Goal: Task Accomplishment & Management: Complete application form

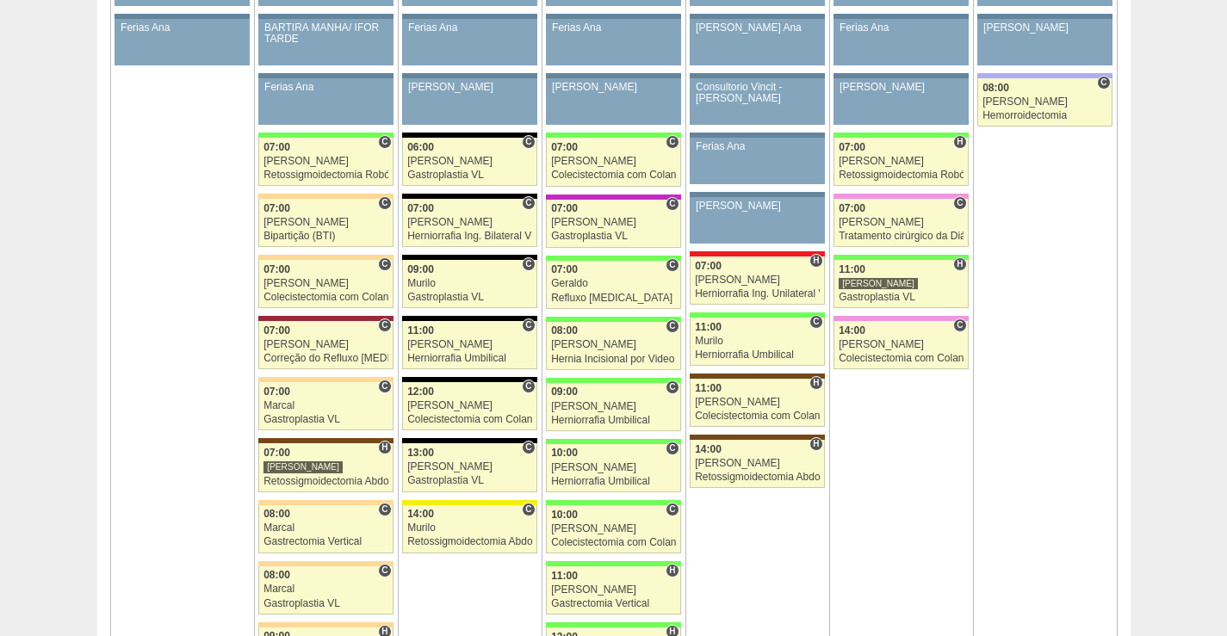
scroll to position [947, 0]
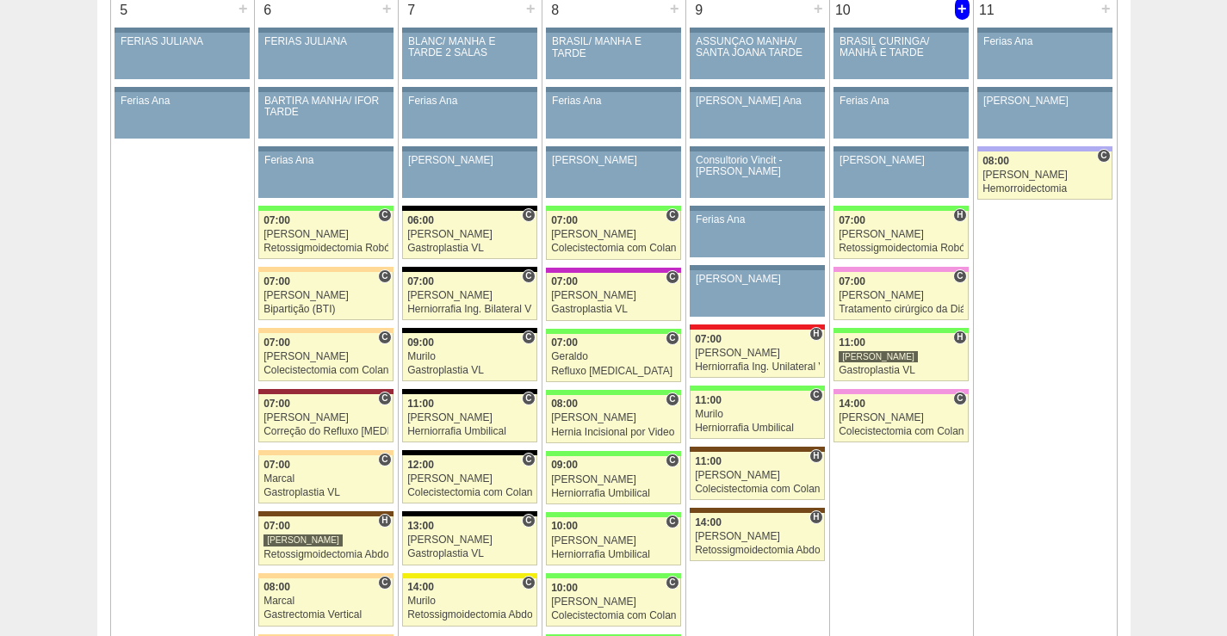
click at [957, 9] on div "+" at bounding box center [962, 8] width 15 height 22
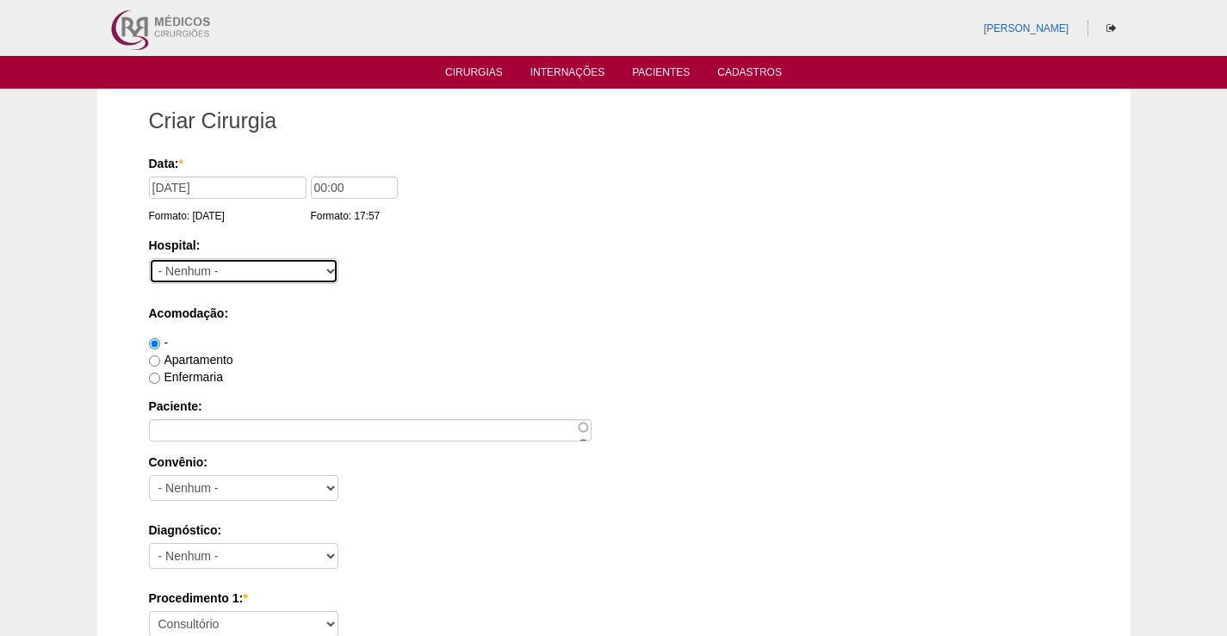
click at [221, 276] on select "- [GEOGRAPHIC_DATA] - [DATE] [PERSON_NAME] Alvorada América Assunção Bartira Be…" at bounding box center [243, 271] width 189 height 26
select select "8"
click at [149, 258] on select "- [GEOGRAPHIC_DATA] - [DATE] [PERSON_NAME] Alvorada América Assunção Bartira Be…" at bounding box center [243, 271] width 189 height 26
click at [429, 257] on div "Hospital: - Nenhum - 9 de Julho Albert Einstein Alvorada América Assunção Barti…" at bounding box center [614, 265] width 930 height 56
drag, startPoint x: 322, startPoint y: 188, endPoint x: 294, endPoint y: 176, distance: 30.5
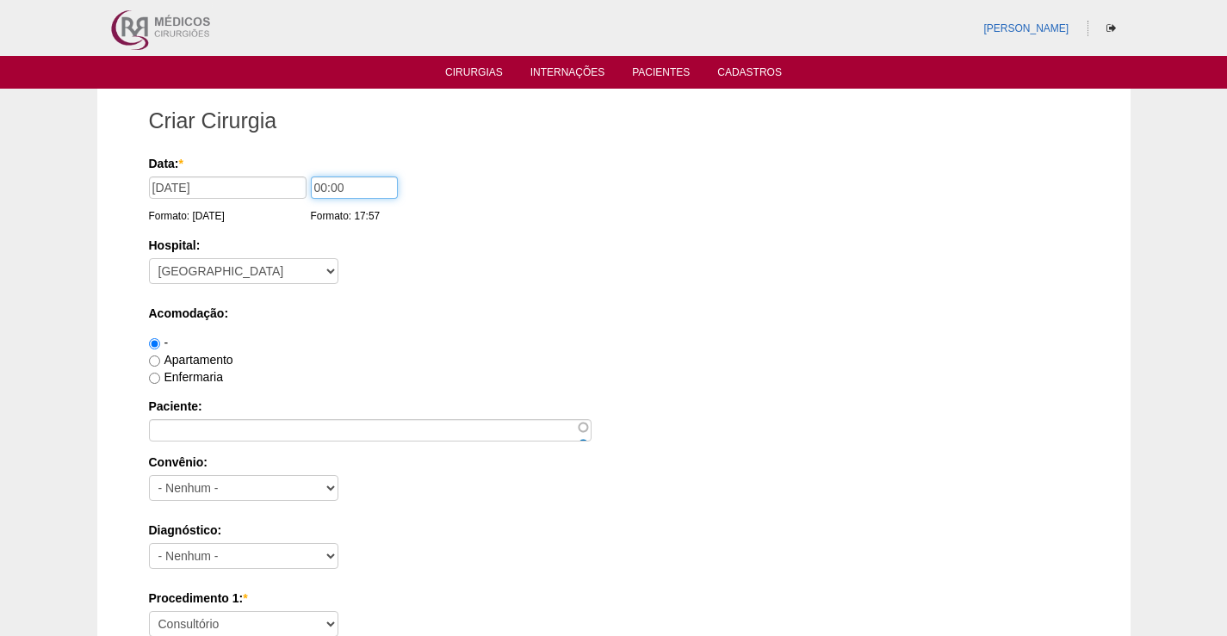
click at [294, 172] on div "Data: * 10/10/2025 Formato: 01/10/2025 00:00 Formato: 17:57" at bounding box center [611, 163] width 924 height 17
type input "12:00"
drag, startPoint x: 576, startPoint y: 305, endPoint x: 585, endPoint y: 313, distance: 12.2
click at [582, 310] on label "Acomodação:" at bounding box center [614, 313] width 930 height 17
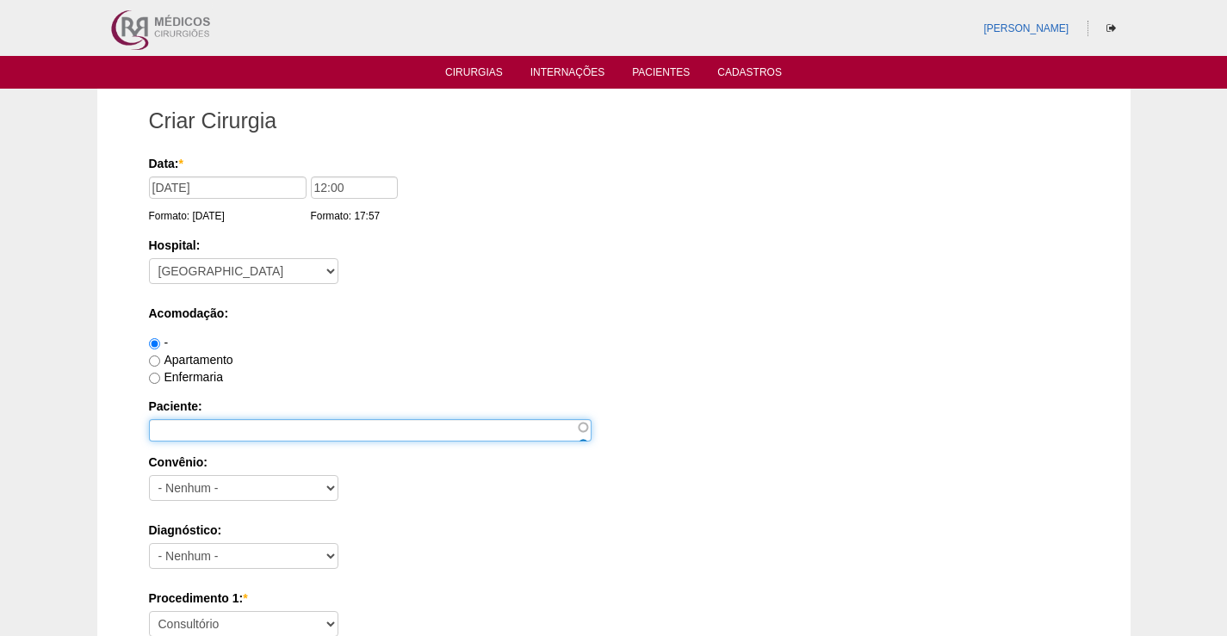
click at [203, 429] on input "Paciente:" at bounding box center [370, 430] width 443 height 22
paste input "RAYKICIMILLA HERINGER CARNEIRO TEIXEI"
type input "RAYKICIMILLA [PERSON_NAME]"
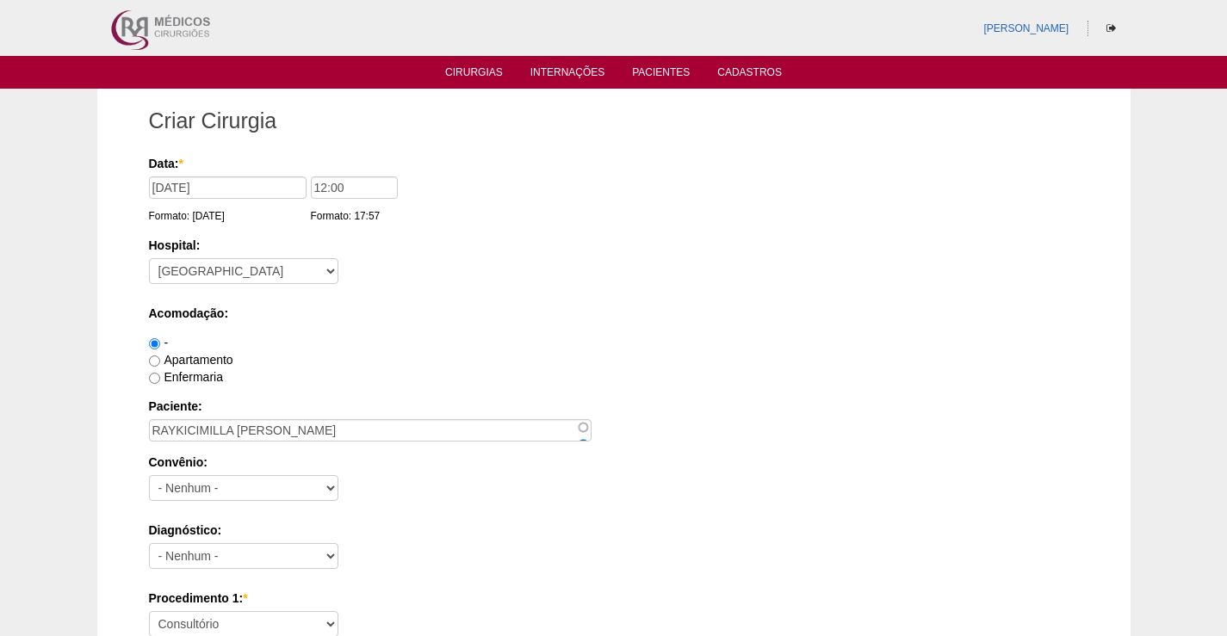
click at [689, 282] on div "Hospital: - Nenhum - 9 de Julho Albert Einstein Alvorada América Assunção Barti…" at bounding box center [614, 265] width 930 height 56
click at [212, 476] on select "- Nenhum - Abet Afresp Allianz Amil Blue Life Caasp Cabesp Caixa de Pensões Car…" at bounding box center [243, 488] width 189 height 26
select select "25"
click at [149, 475] on select "- Nenhum - Abet Afresp Allianz Amil Blue Life Caasp Cabesp Caixa de Pensões Car…" at bounding box center [243, 488] width 189 height 26
click at [478, 399] on label "Paciente:" at bounding box center [614, 406] width 930 height 17
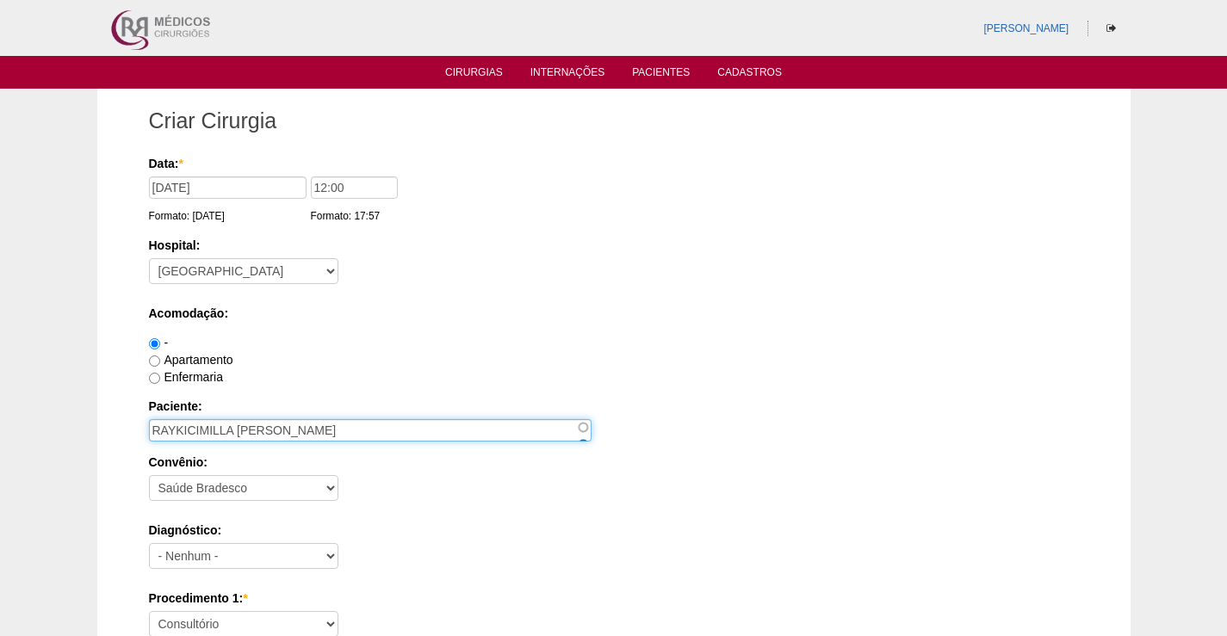
click at [478, 419] on input "RAYKICIMILLA [PERSON_NAME]" at bounding box center [370, 430] width 443 height 22
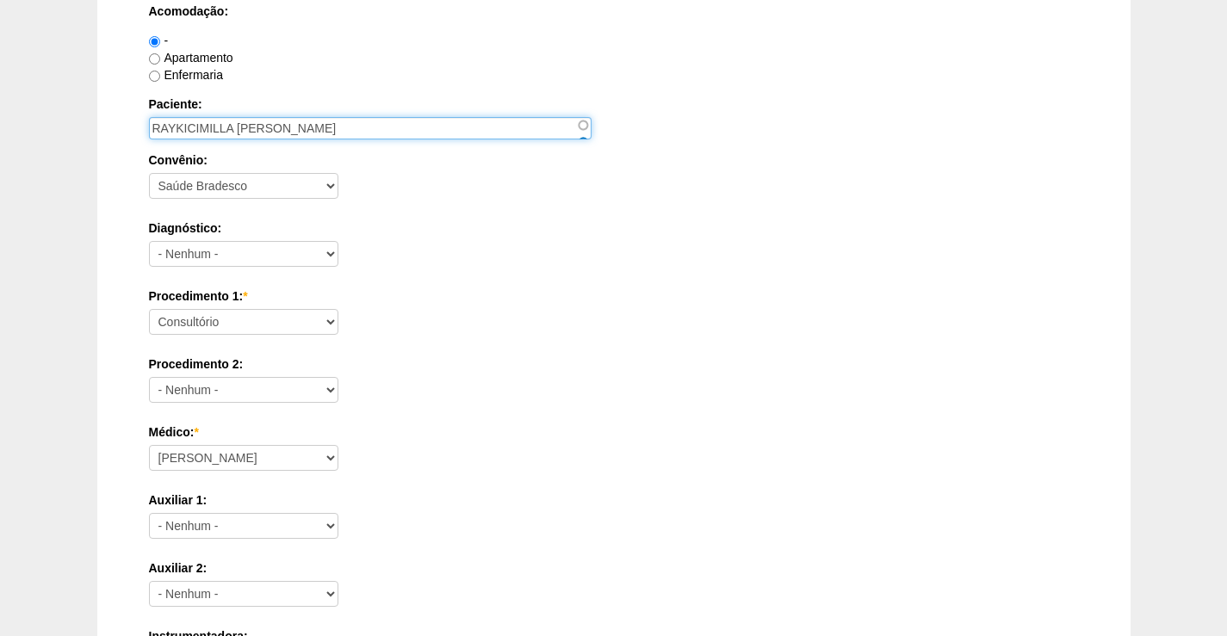
scroll to position [344, 0]
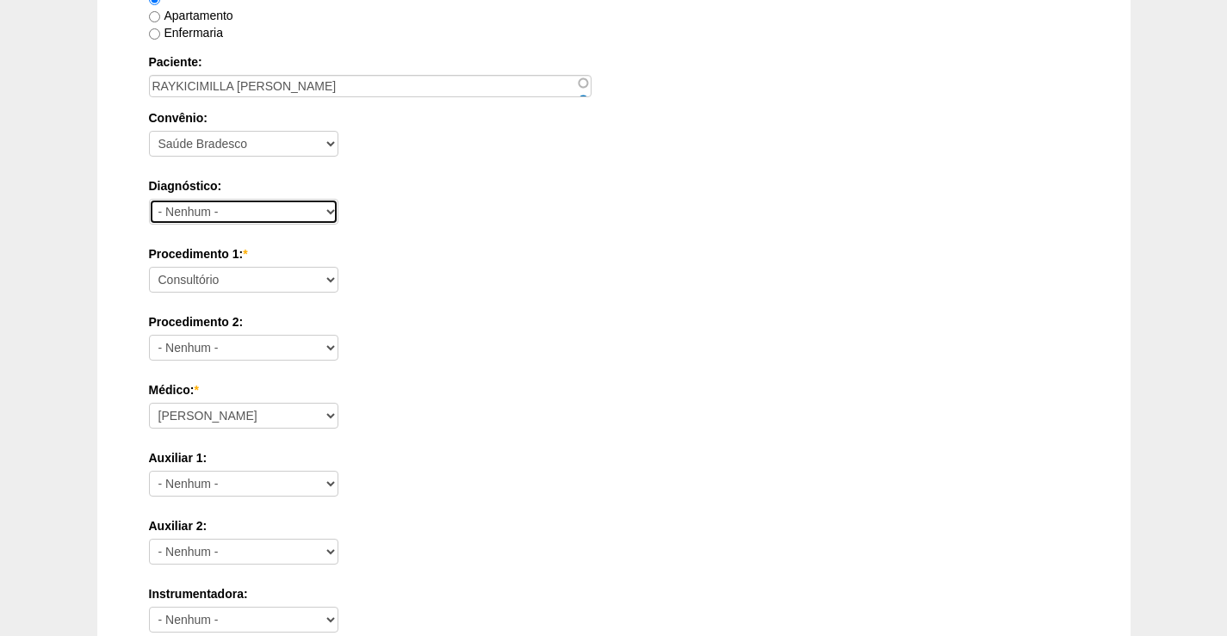
click at [262, 210] on select "- Nenhum - Abdome Agudo Abscesso Hepático Abscesso Perianal Abscesso Peritoneal…" at bounding box center [243, 212] width 189 height 26
select select "3707"
click at [149, 199] on select "- Nenhum - Abdome Agudo Abscesso Hepático Abscesso Perianal Abscesso Peritoneal…" at bounding box center [243, 212] width 189 height 26
click at [459, 334] on div "Procedimento 2: - Nenhum - Consultório Abscesso Hepático - Drenagem Abscesso pe…" at bounding box center [614, 341] width 930 height 56
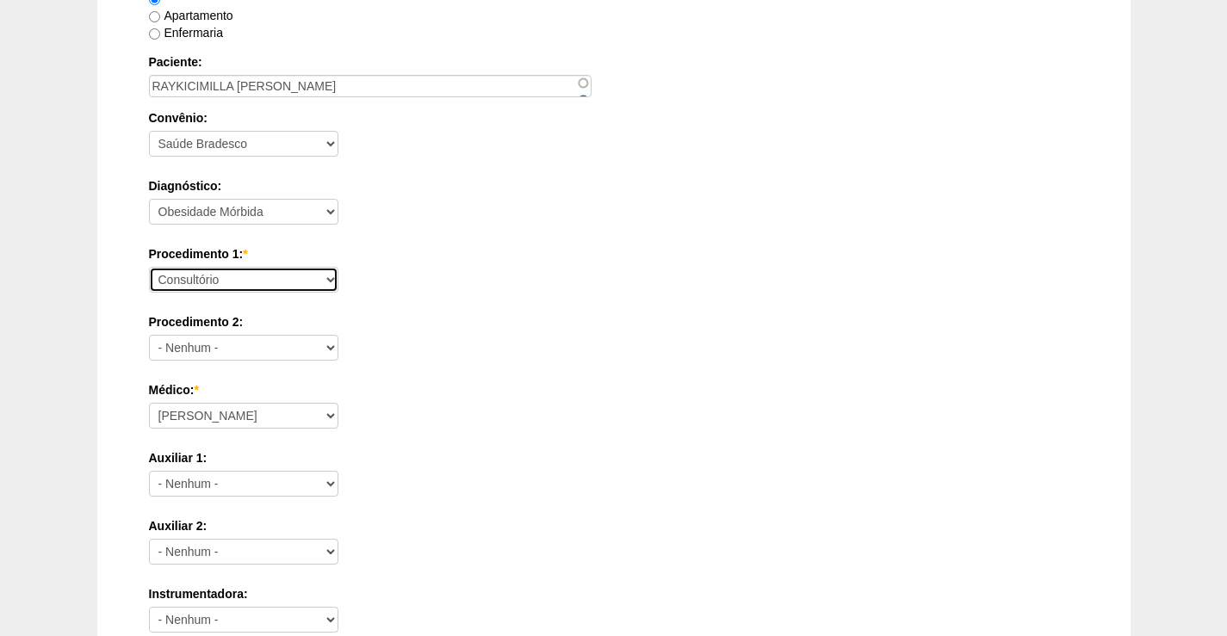
click at [254, 279] on select "Consultório Abscesso Hepático - Drenagem Abscesso perianal Amputação Abdômino P…" at bounding box center [243, 280] width 189 height 26
select select "3710"
click at [149, 267] on select "Consultório Abscesso Hepático - Drenagem Abscesso perianal Amputação Abdômino P…" at bounding box center [243, 280] width 189 height 26
drag, startPoint x: 500, startPoint y: 325, endPoint x: 451, endPoint y: 340, distance: 51.2
click at [501, 325] on label "Procedimento 2:" at bounding box center [614, 321] width 930 height 17
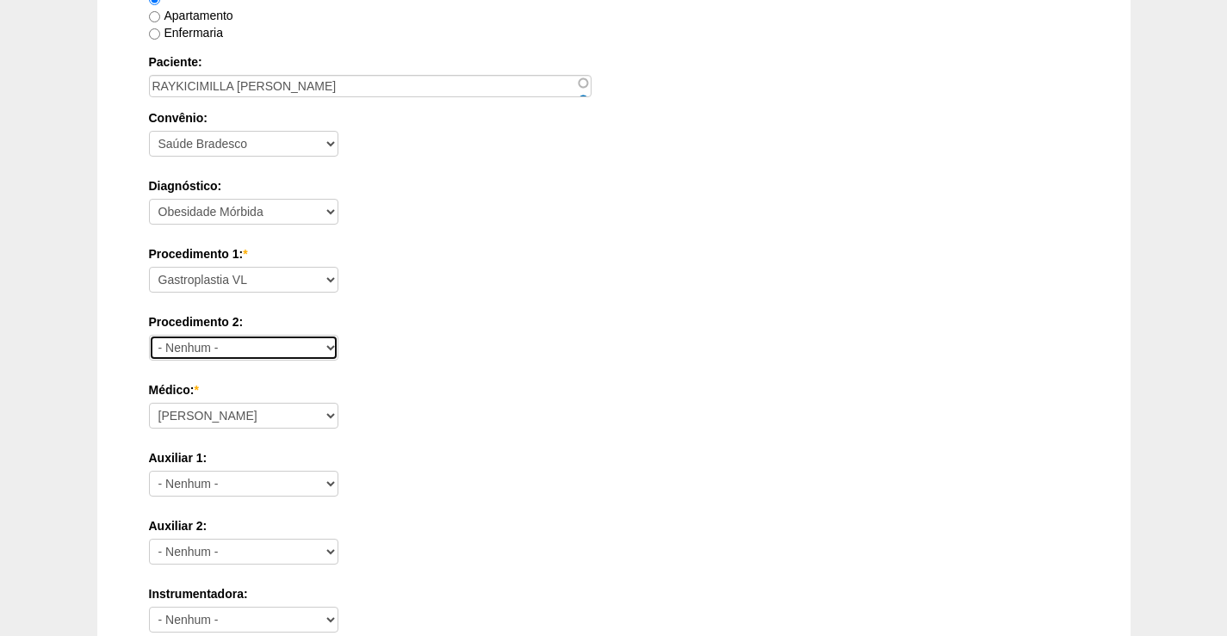
click at [338, 335] on select "- Nenhum - Consultório Abscesso Hepático - Drenagem Abscesso perianal Amputação…" at bounding box center [243, 348] width 189 height 26
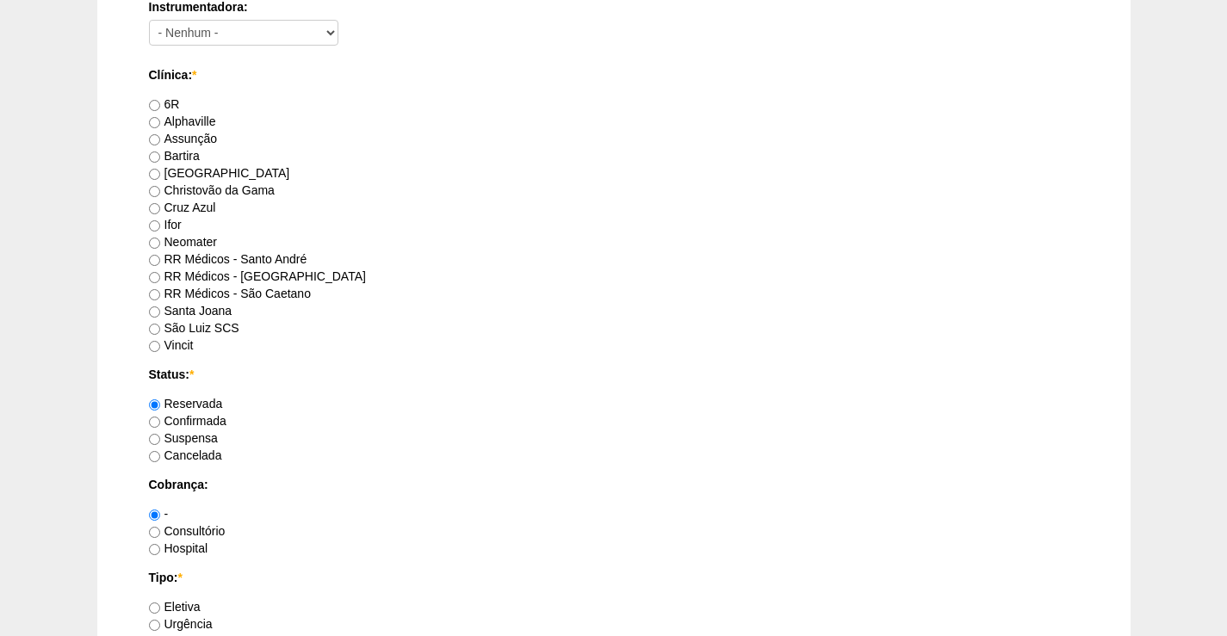
scroll to position [947, 0]
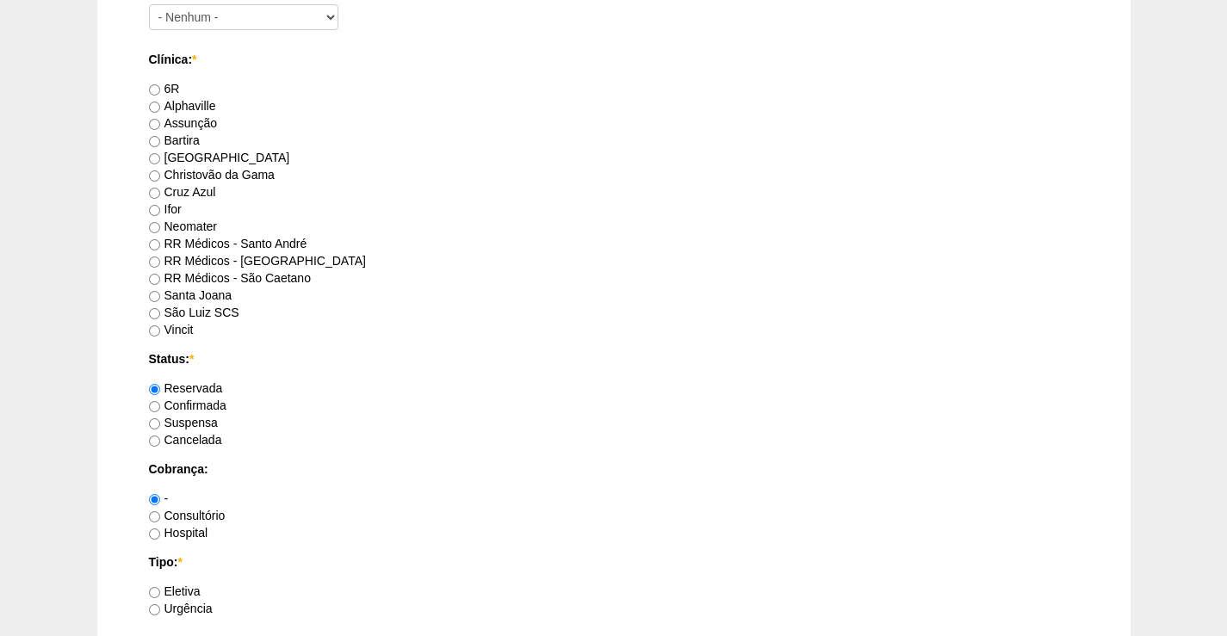
click at [266, 257] on label "RR Médicos - São Bernardo do Campo" at bounding box center [257, 261] width 217 height 14
click at [160, 257] on input "RR Médicos - São Bernardo do Campo" at bounding box center [154, 262] width 11 height 11
radio input "true"
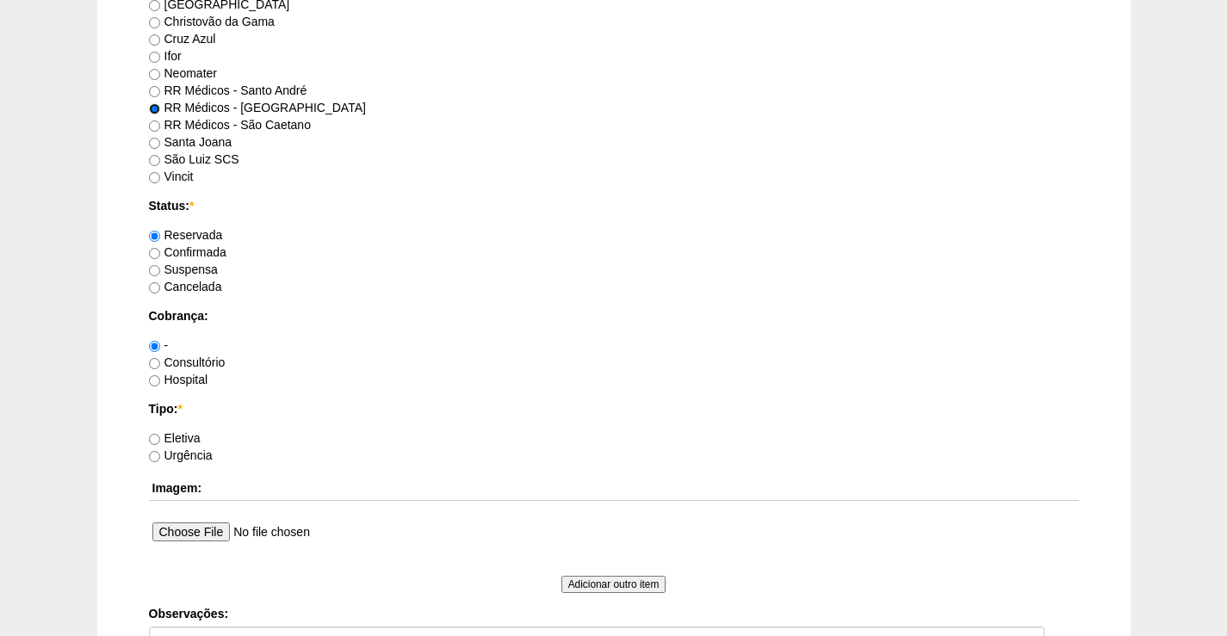
scroll to position [1119, 0]
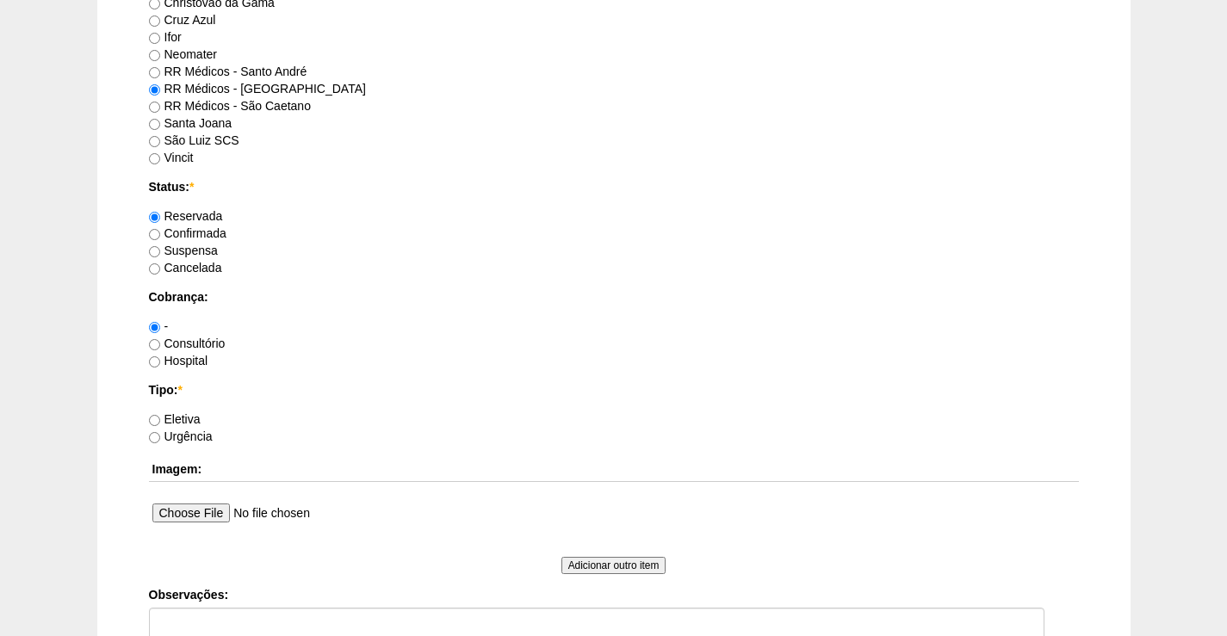
click at [200, 346] on label "Consultório" at bounding box center [187, 344] width 77 height 14
click at [160, 346] on input "Consultório" at bounding box center [154, 344] width 11 height 11
radio input "true"
click at [190, 421] on label "Eletiva" at bounding box center [175, 419] width 52 height 14
click at [160, 421] on input "Eletiva" at bounding box center [154, 420] width 11 height 11
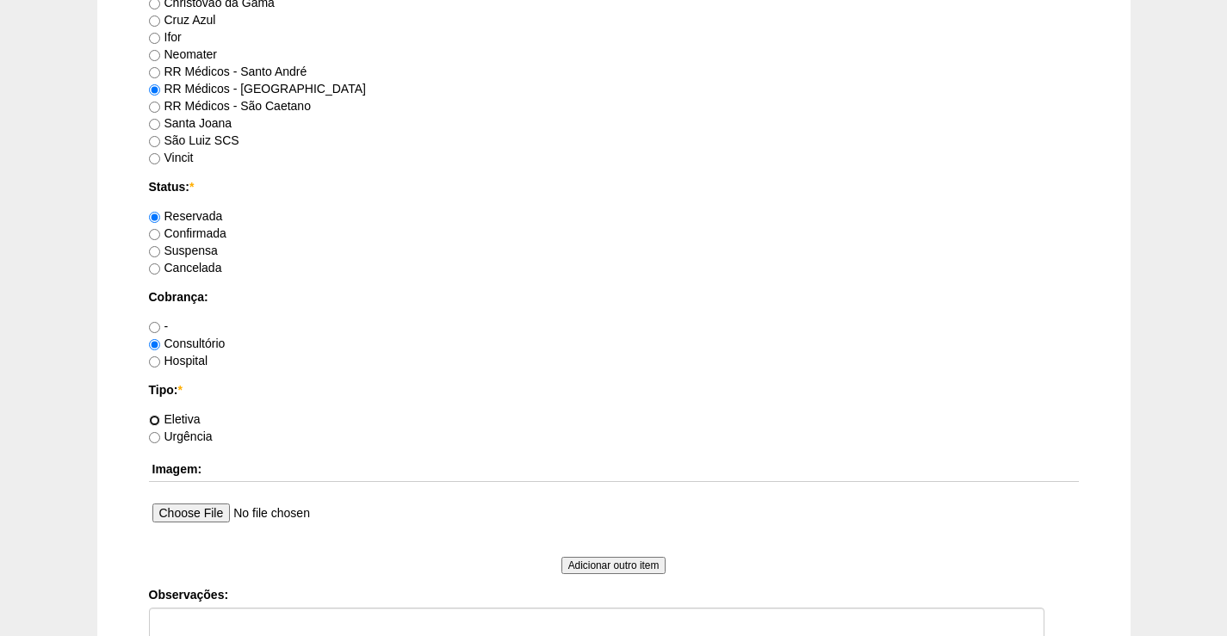
radio input "true"
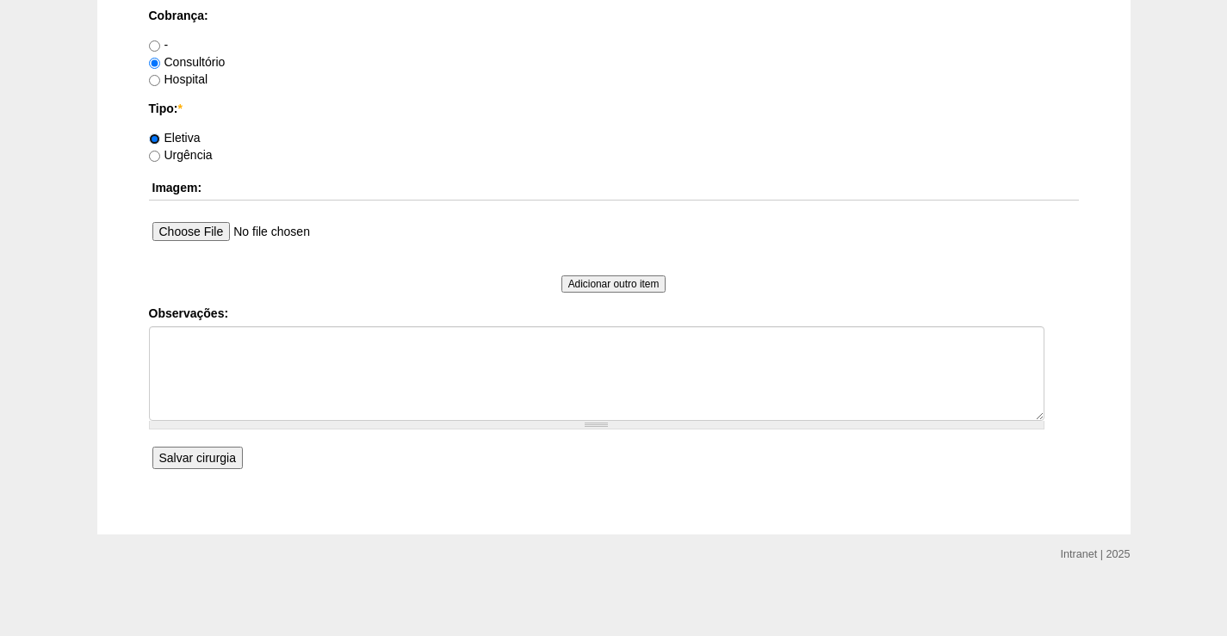
scroll to position [1403, 0]
click at [207, 461] on input "Salvar cirurgia" at bounding box center [197, 455] width 90 height 22
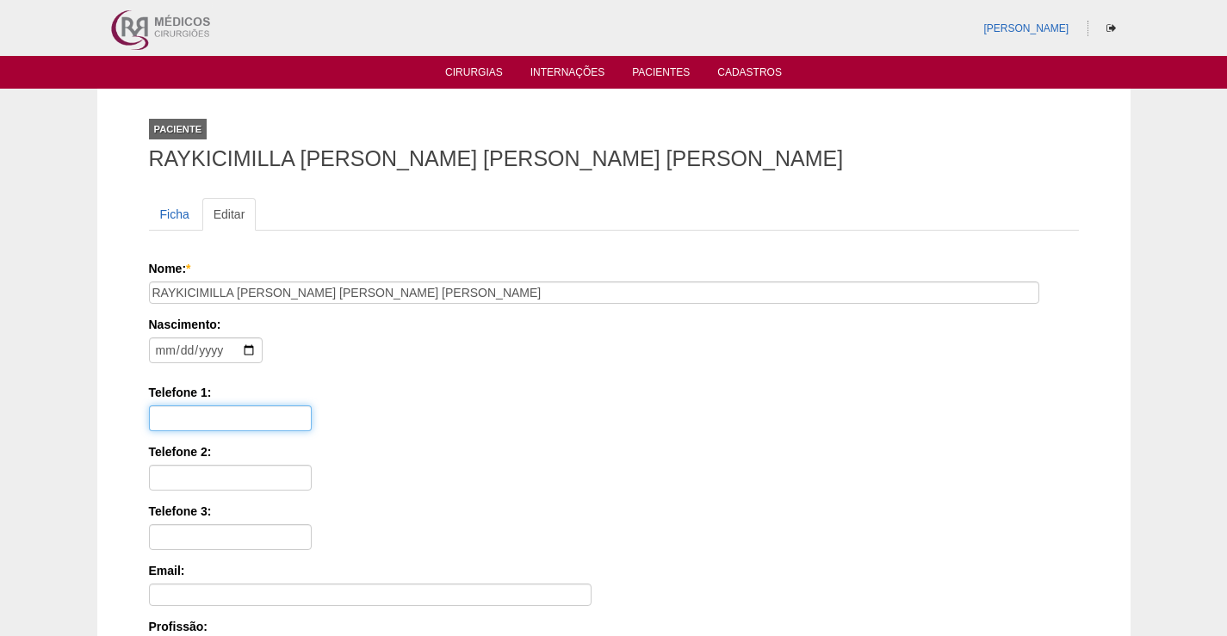
click at [274, 426] on input "Telefone 1:" at bounding box center [230, 418] width 163 height 26
type input "11 94608-0172"
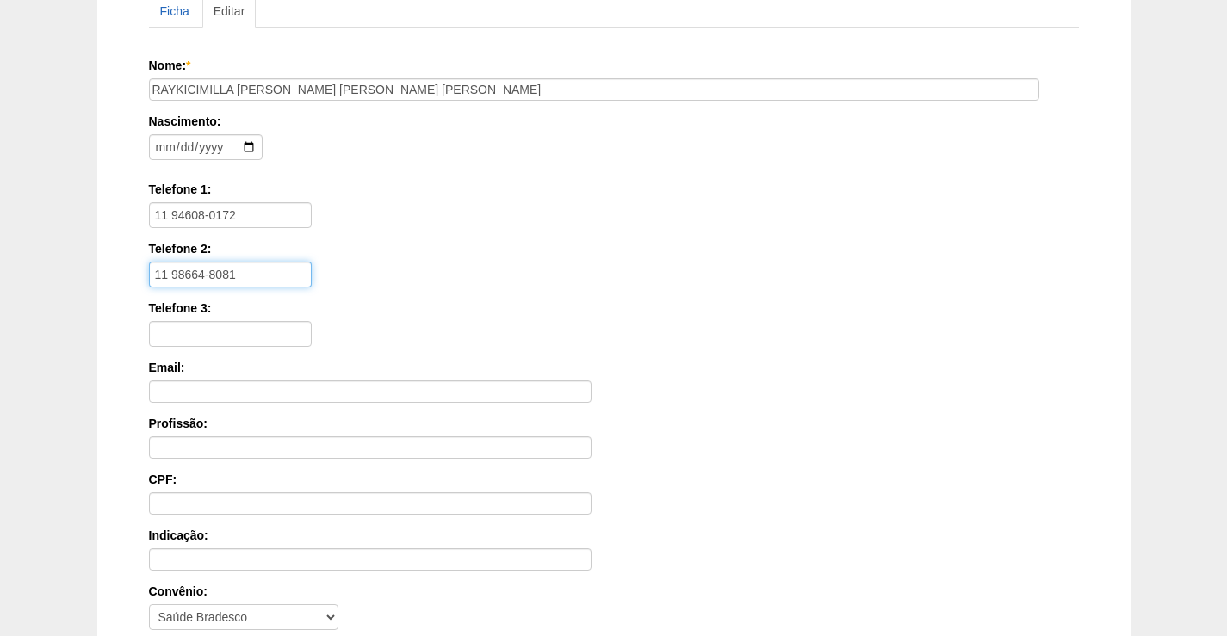
scroll to position [415, 0]
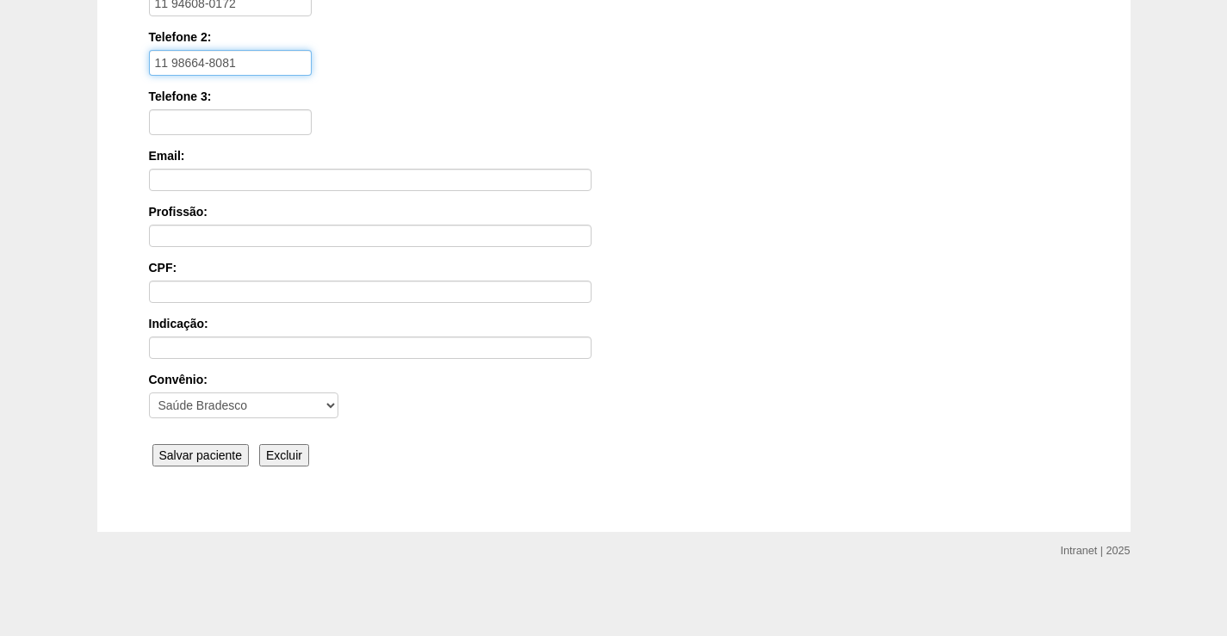
type input "11 98664-8081"
click at [166, 457] on input "Salvar paciente" at bounding box center [200, 455] width 97 height 22
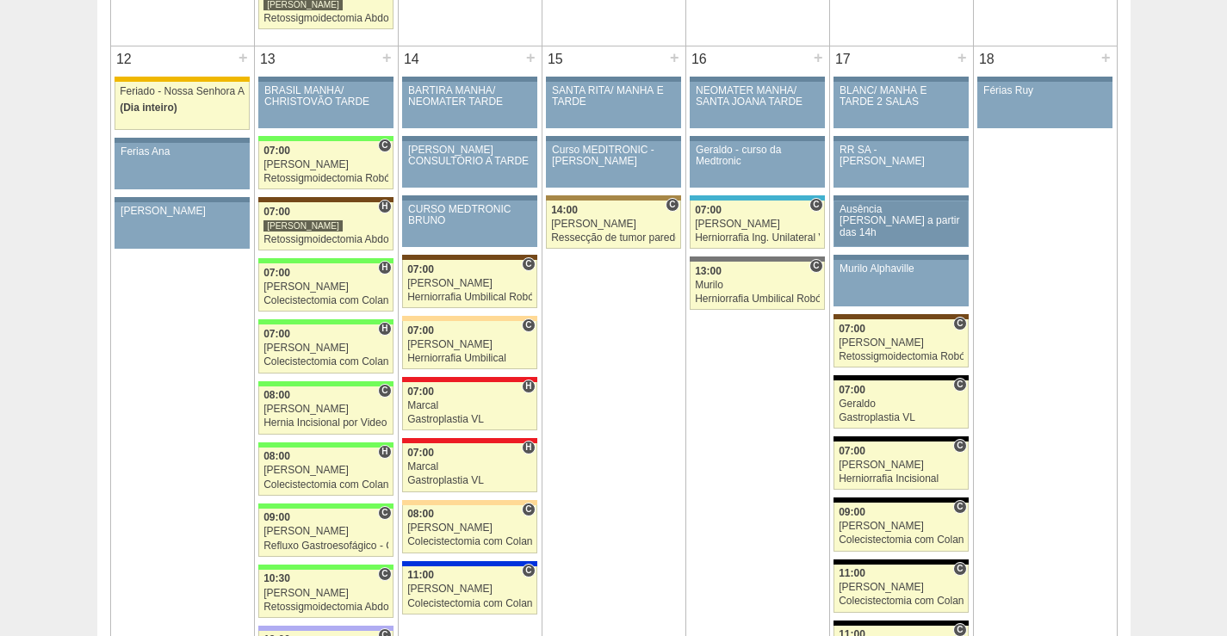
scroll to position [1894, 0]
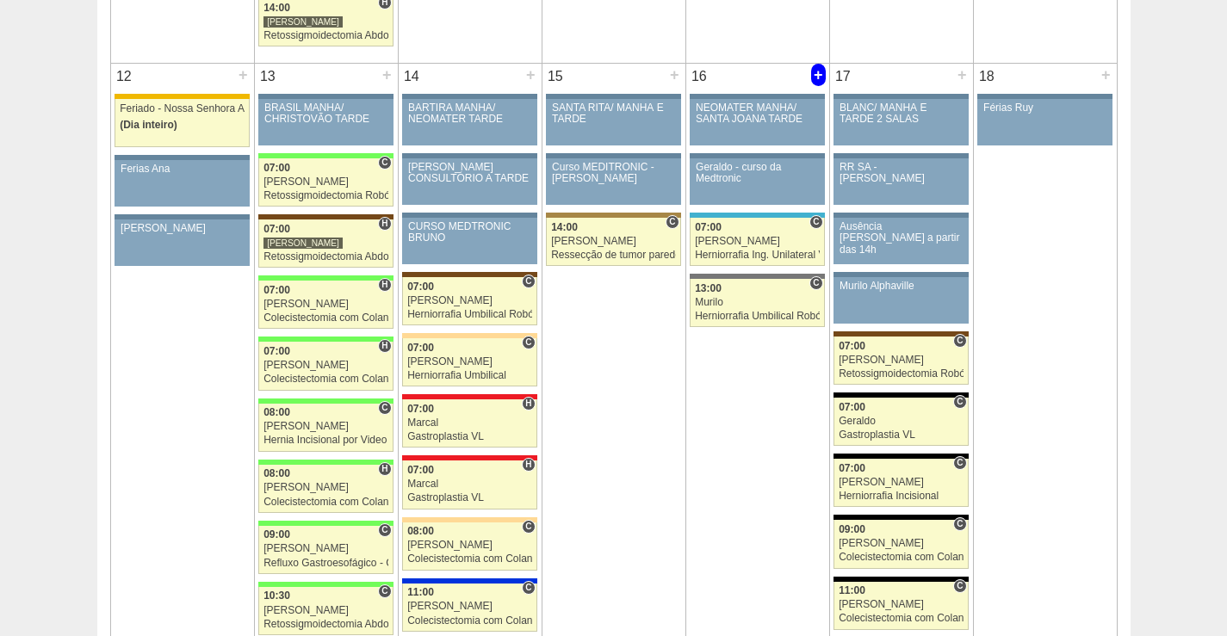
click at [816, 79] on div "+" at bounding box center [818, 75] width 15 height 22
